Goal: Task Accomplishment & Management: Complete application form

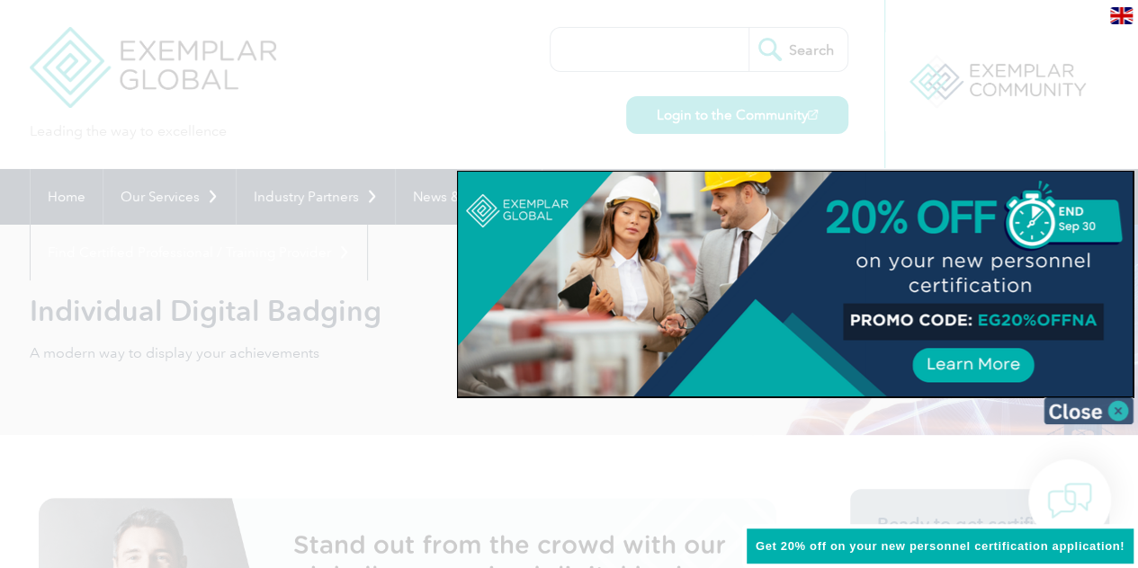
click at [1116, 416] on img at bounding box center [1088, 411] width 90 height 27
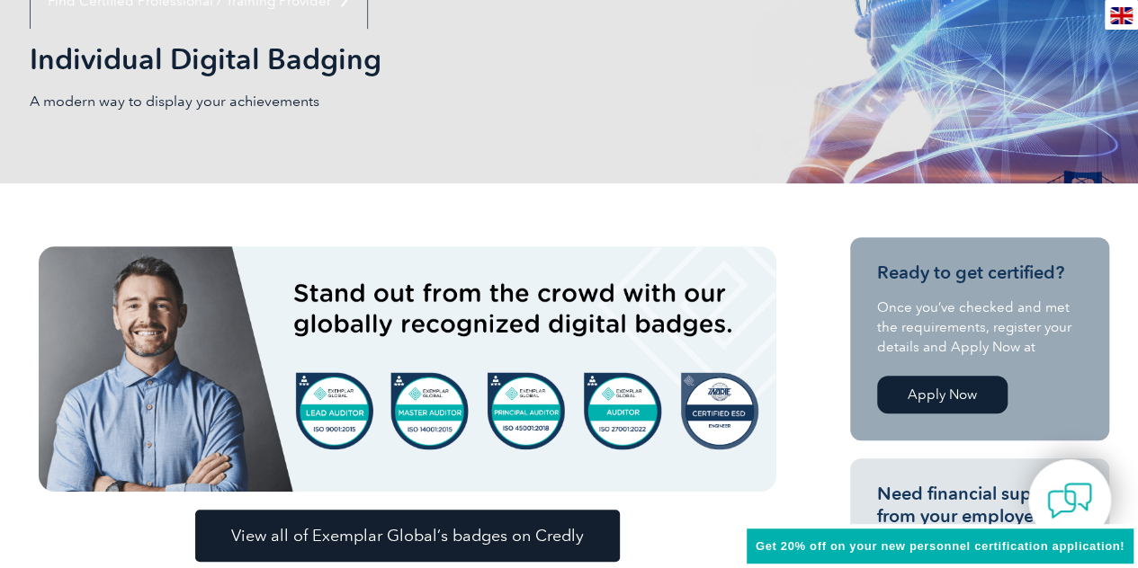
scroll to position [450, 0]
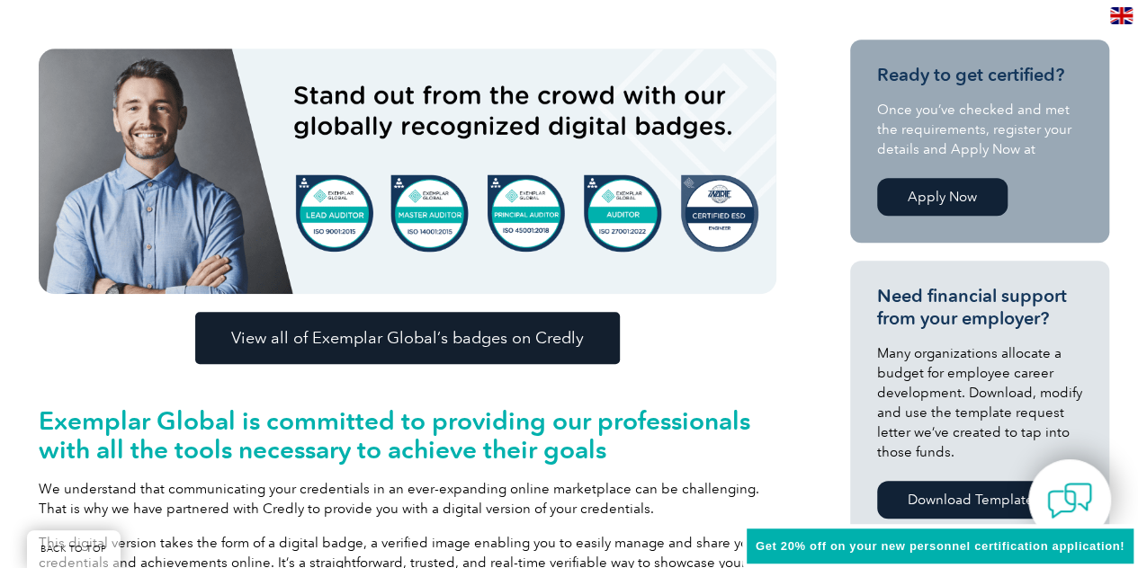
click at [530, 340] on span "View all of Exemplar Global’s badges on Credly" at bounding box center [407, 338] width 353 height 16
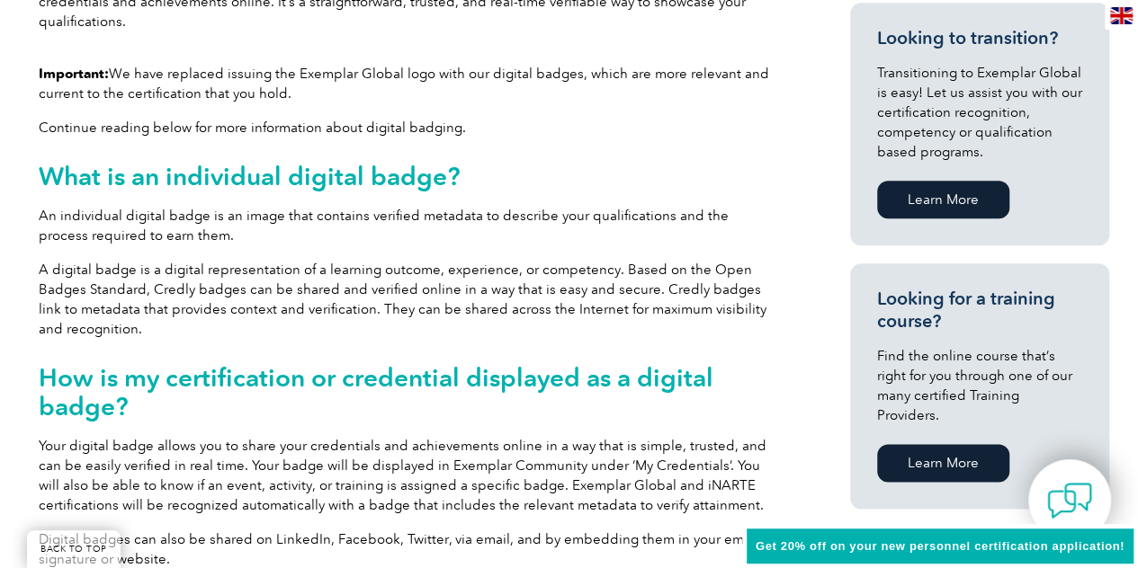
scroll to position [759, 0]
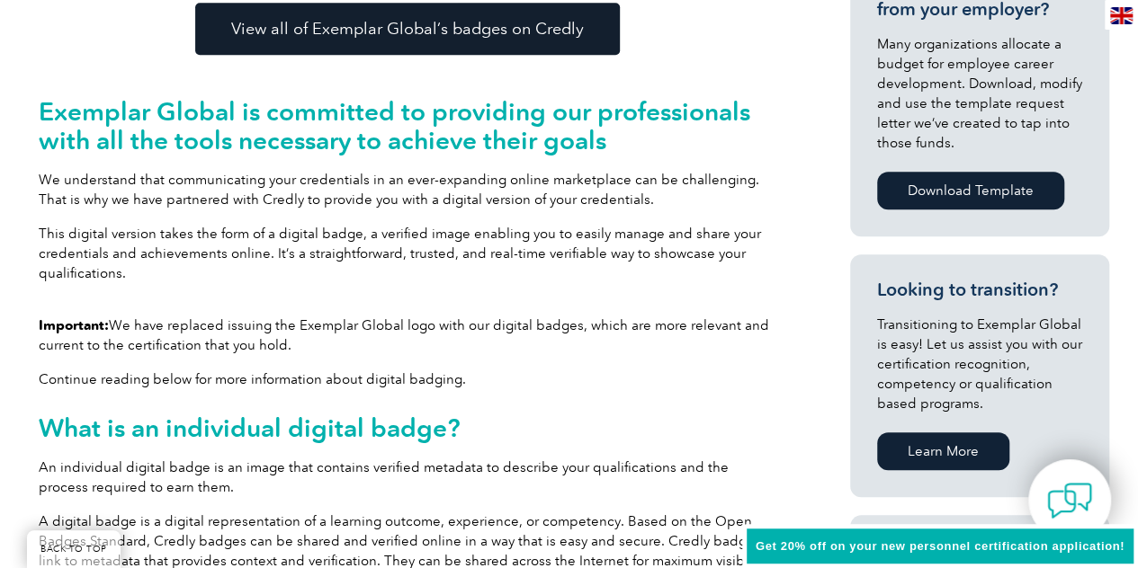
click at [412, 30] on span "View all of Exemplar Global’s badges on Credly" at bounding box center [407, 29] width 353 height 16
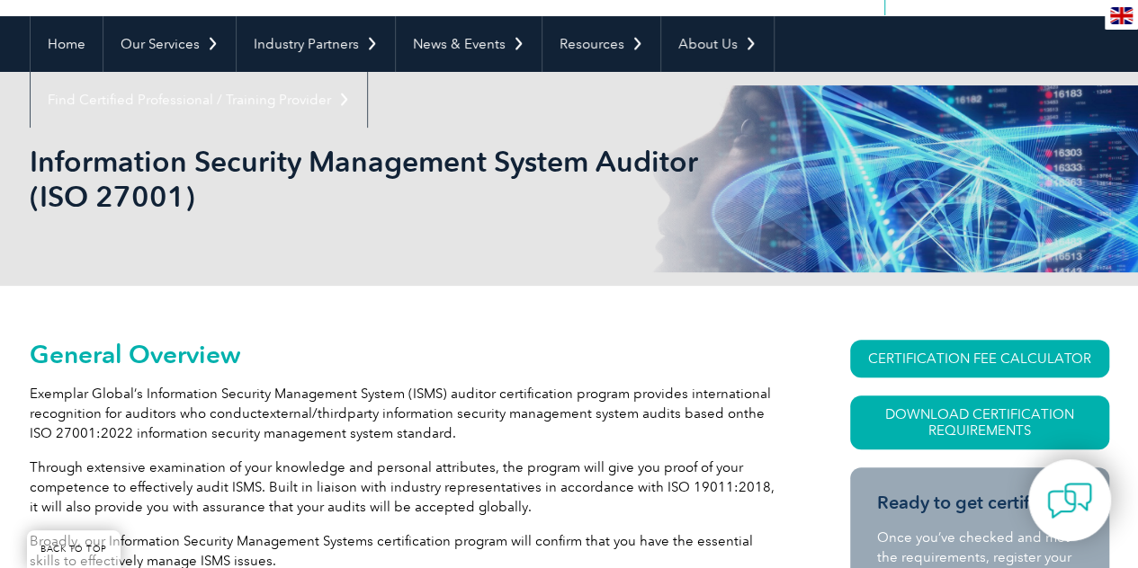
scroll to position [180, 0]
